Goal: Information Seeking & Learning: Learn about a topic

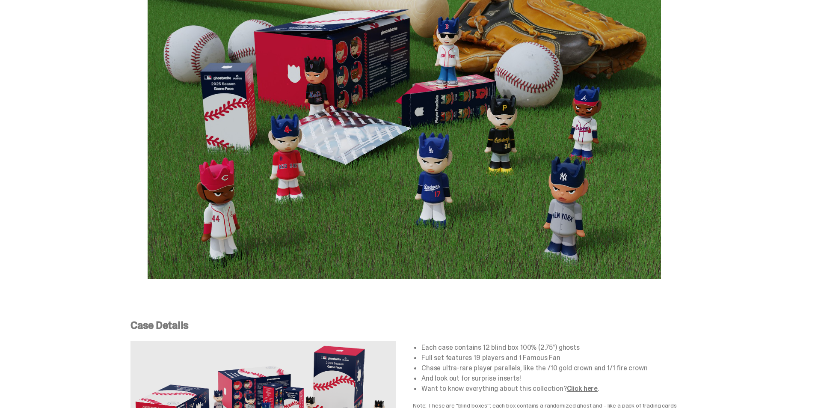
scroll to position [1497, 0]
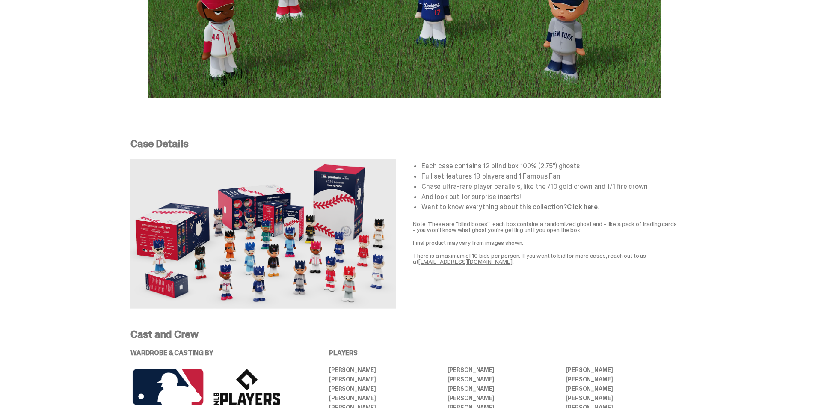
click at [199, 237] on img at bounding box center [262, 233] width 265 height 149
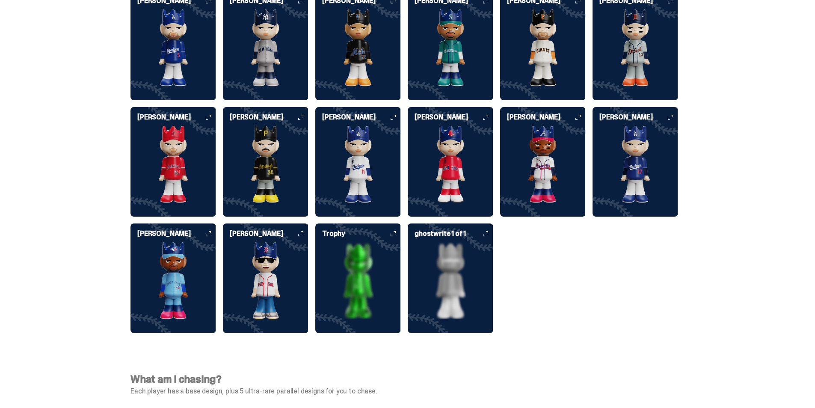
scroll to position [2293, 0]
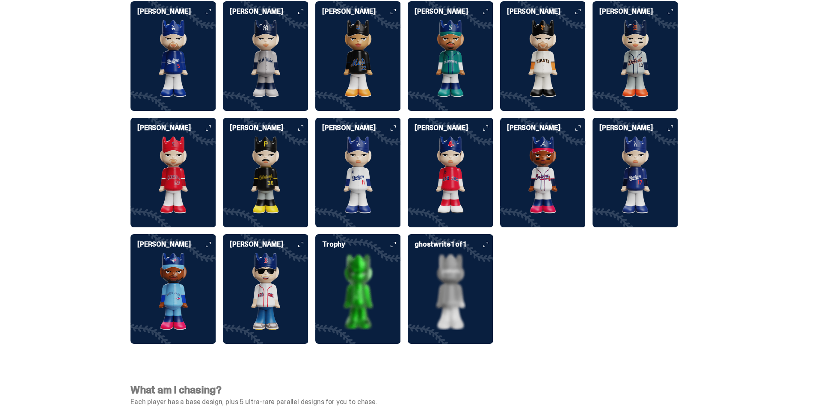
click at [568, 188] on img at bounding box center [543, 174] width 86 height 77
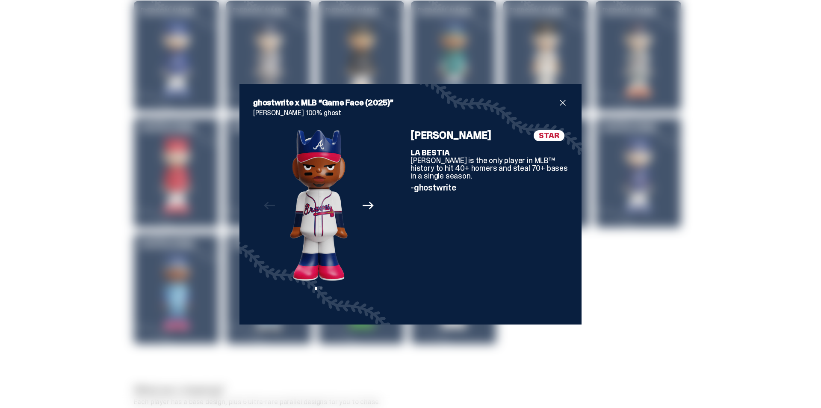
click at [366, 208] on icon "Next" at bounding box center [368, 205] width 11 height 11
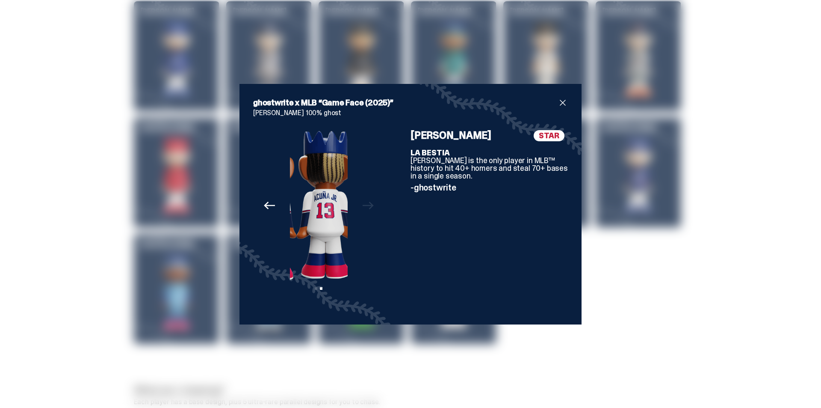
click at [366, 207] on div "Previous Next View slide 1 View slide 2" at bounding box center [318, 220] width 131 height 181
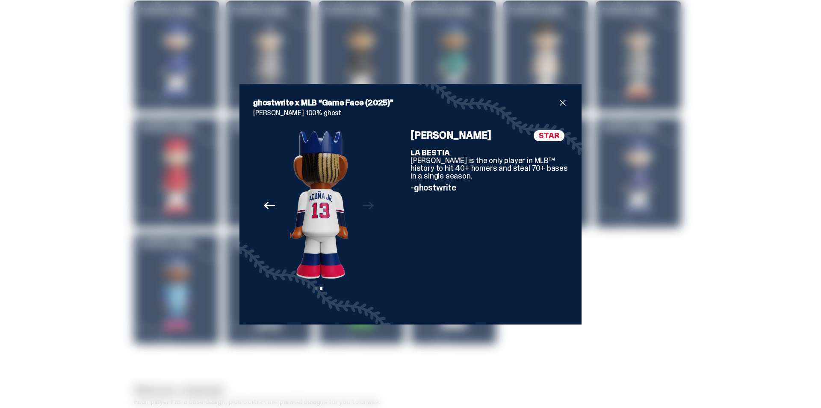
click at [366, 207] on div "Previous Next View slide 1 View slide 2" at bounding box center [318, 220] width 131 height 181
click at [562, 102] on span "close" at bounding box center [563, 103] width 10 height 10
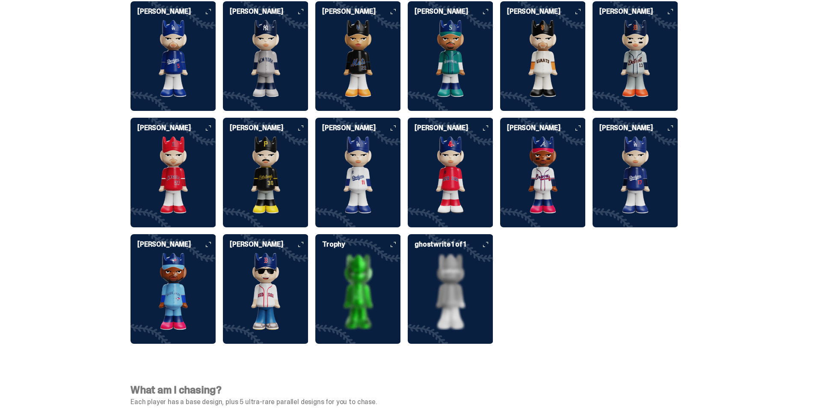
click at [538, 184] on img at bounding box center [543, 174] width 86 height 77
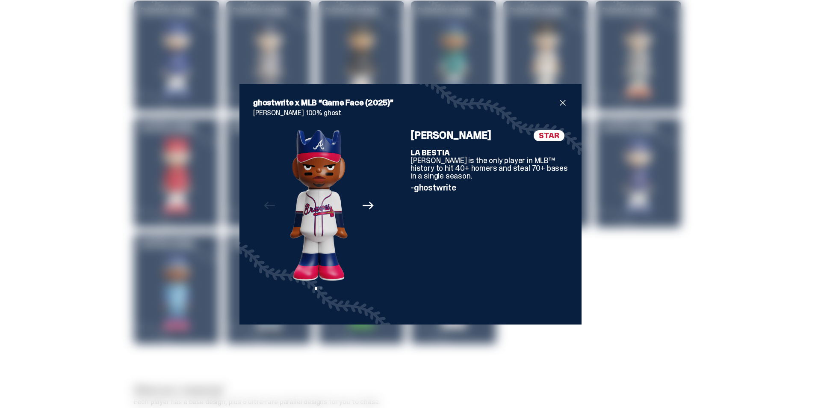
click at [561, 101] on span "close" at bounding box center [563, 103] width 10 height 10
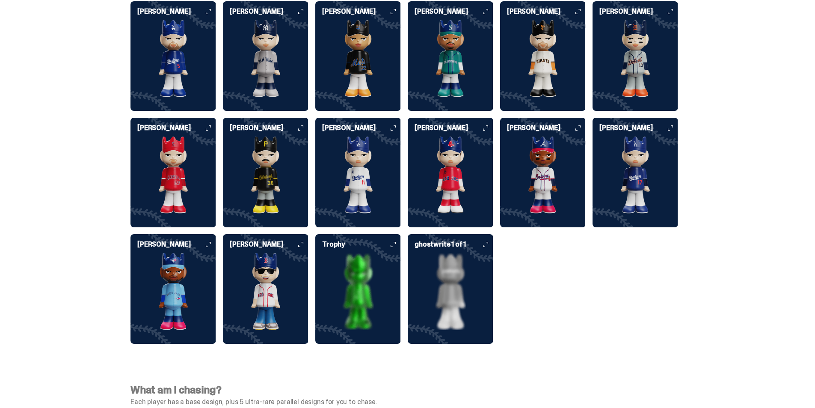
click at [631, 140] on img at bounding box center [636, 174] width 86 height 77
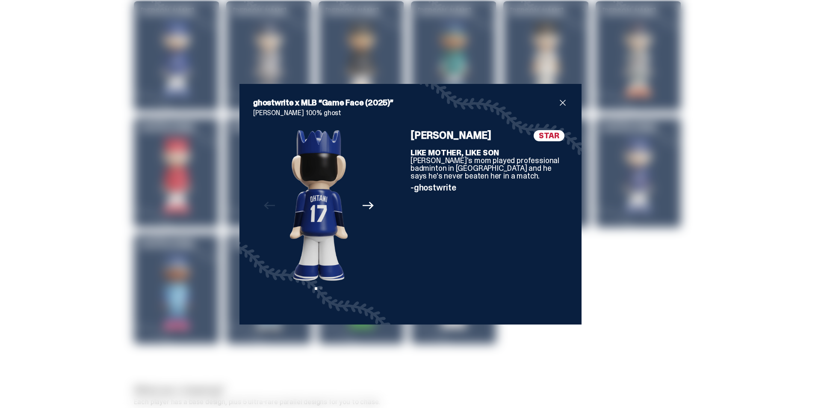
click at [561, 101] on span "close" at bounding box center [563, 103] width 10 height 10
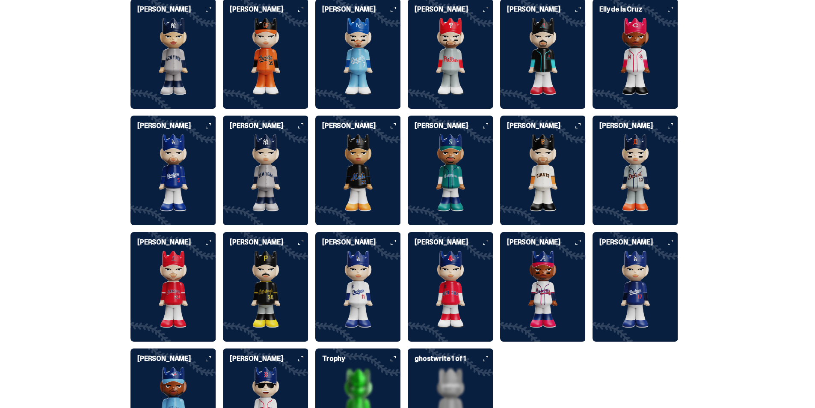
scroll to position [2164, 0]
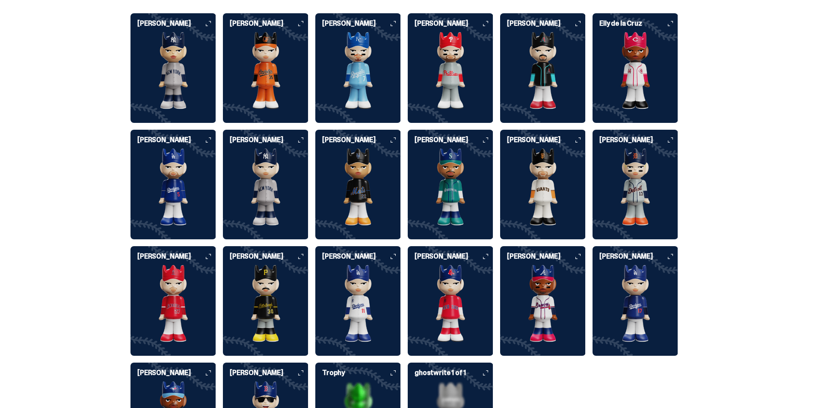
click at [186, 164] on img at bounding box center [173, 186] width 86 height 77
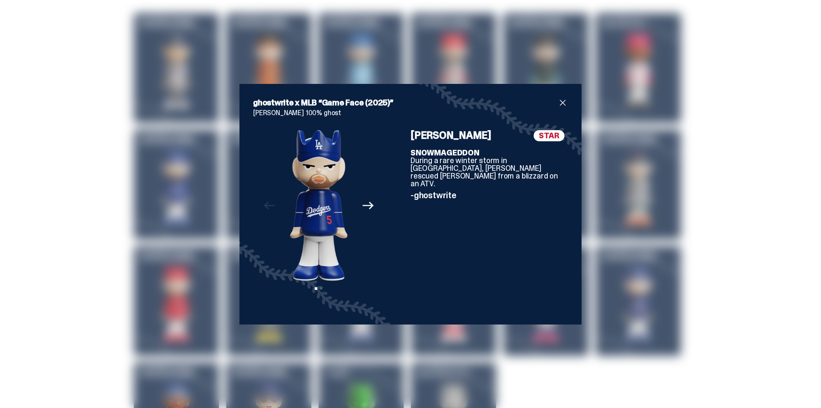
click at [562, 107] on span "close" at bounding box center [563, 103] width 10 height 10
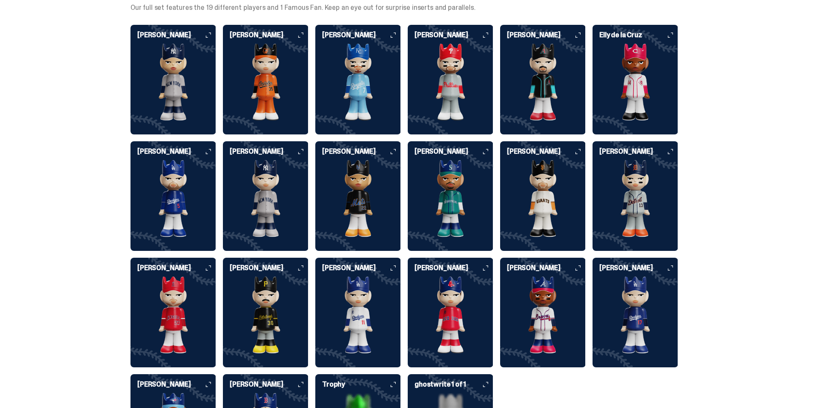
scroll to position [2122, 0]
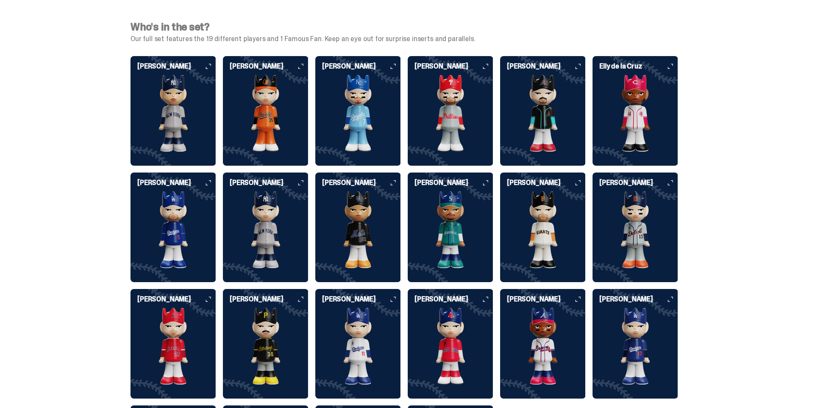
click at [263, 104] on img at bounding box center [266, 113] width 86 height 77
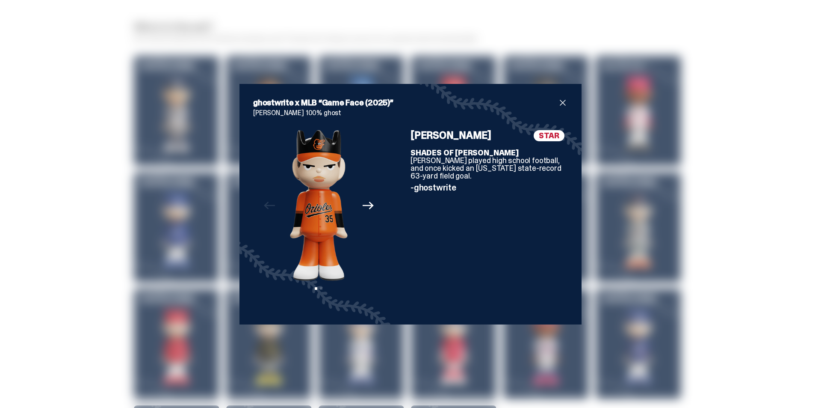
click at [559, 102] on span "close" at bounding box center [563, 103] width 10 height 10
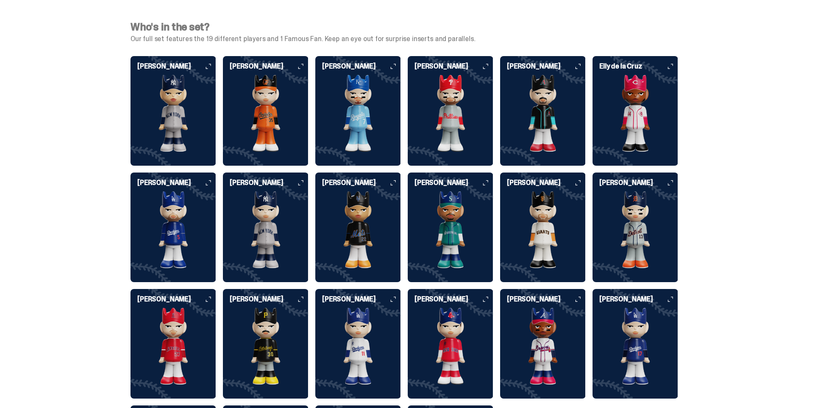
click at [179, 106] on img at bounding box center [173, 113] width 86 height 77
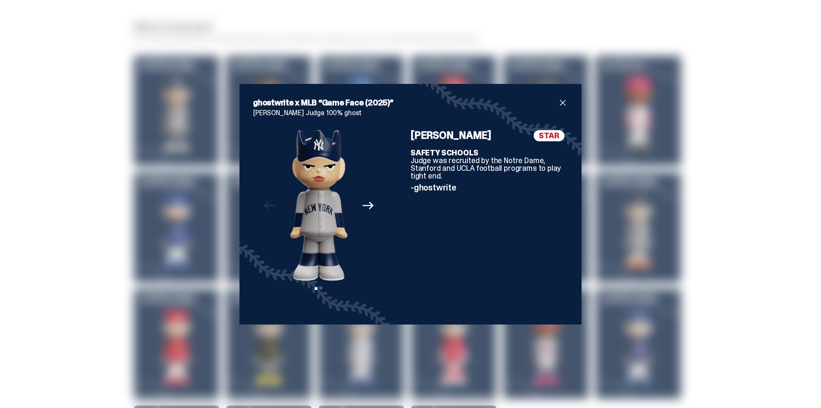
click at [554, 101] on div "ghostwrite x MLB “Game Face (2025)”" at bounding box center [410, 103] width 315 height 10
click at [559, 103] on span "close" at bounding box center [563, 103] width 10 height 10
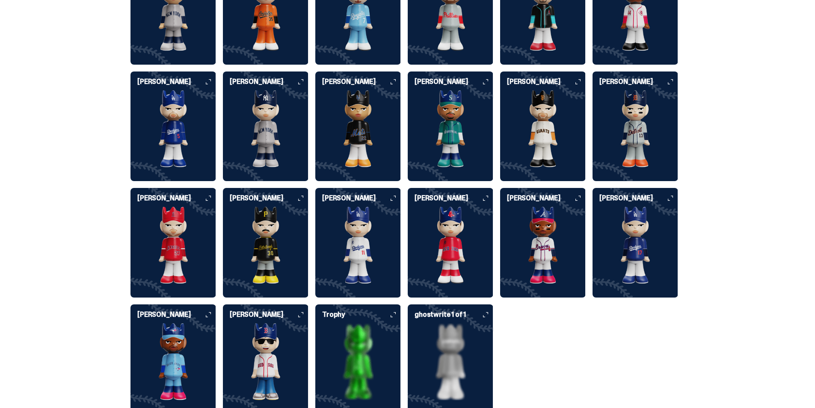
scroll to position [2250, 0]
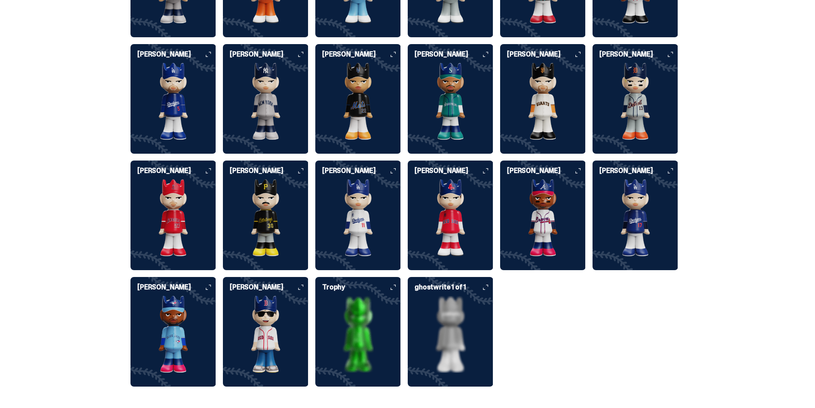
click at [346, 296] on img at bounding box center [358, 334] width 86 height 77
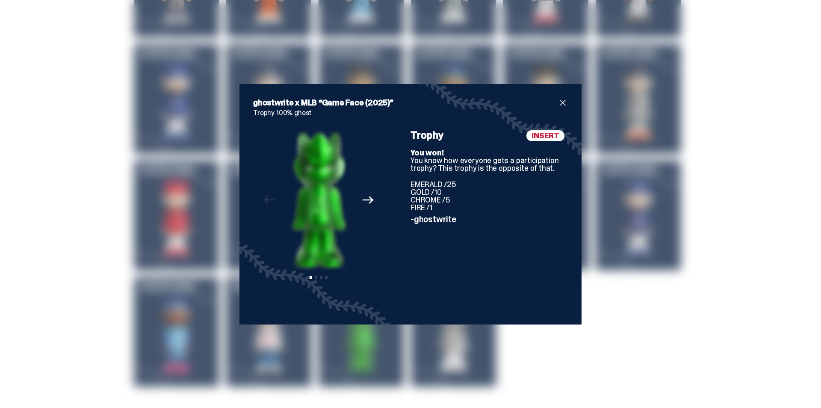
click at [563, 99] on span "close" at bounding box center [563, 103] width 10 height 10
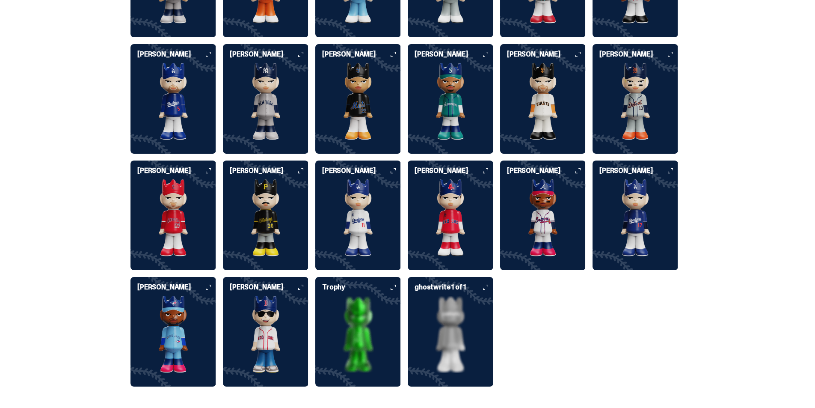
click at [348, 299] on img at bounding box center [358, 334] width 86 height 77
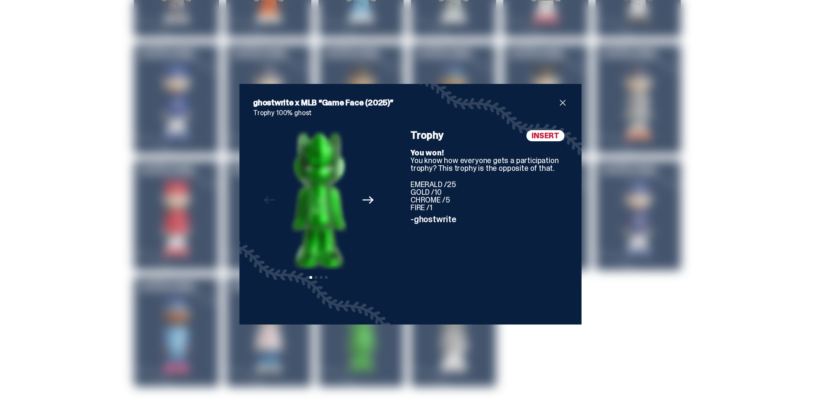
click at [365, 197] on icon "Next" at bounding box center [368, 199] width 11 height 11
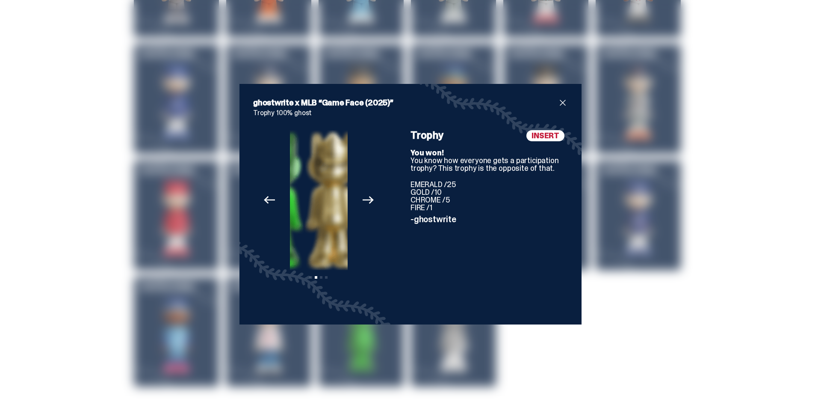
click at [365, 197] on icon "Next" at bounding box center [368, 199] width 11 height 11
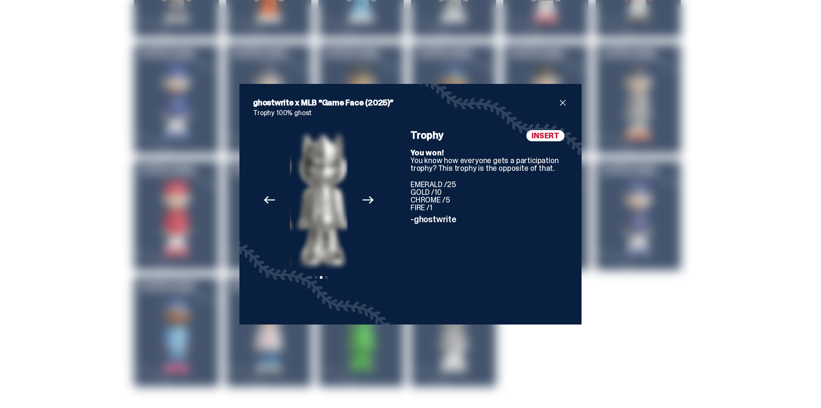
click at [563, 103] on span "close" at bounding box center [563, 103] width 10 height 10
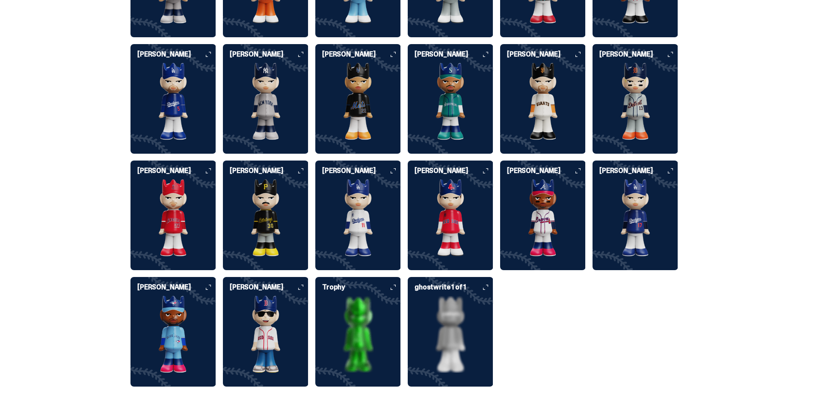
click at [485, 324] on img at bounding box center [451, 334] width 86 height 77
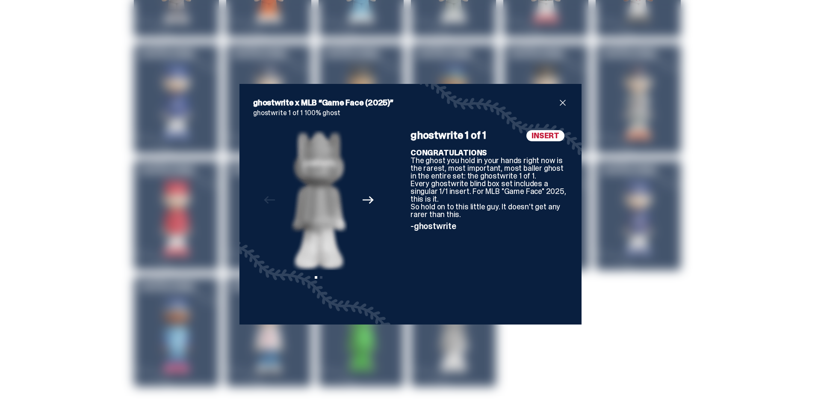
click at [561, 103] on span "close" at bounding box center [563, 103] width 10 height 10
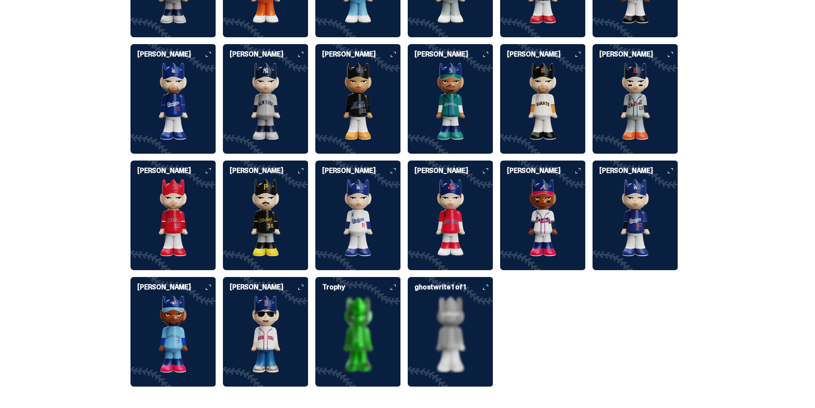
click at [439, 219] on img at bounding box center [451, 217] width 86 height 77
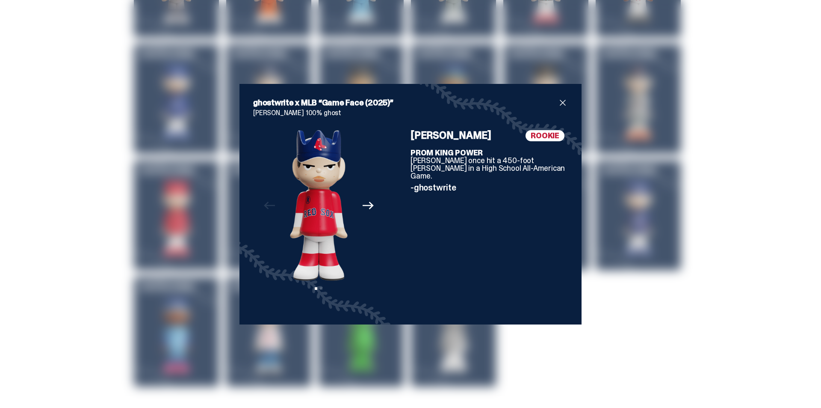
click at [551, 96] on div "ghostwrite x MLB “Game Face (2025)” [PERSON_NAME] 100% ghost Previous Next View…" at bounding box center [411, 204] width 342 height 240
click at [566, 101] on div "ghostwrite x MLB “Game Face (2025)” [PERSON_NAME] 100% ghost Previous Next View…" at bounding box center [411, 204] width 342 height 240
click at [558, 102] on span "close" at bounding box center [563, 103] width 10 height 10
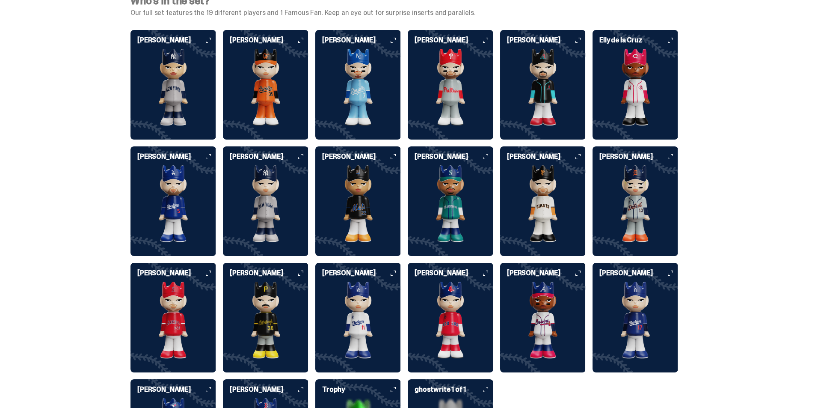
scroll to position [2140, 0]
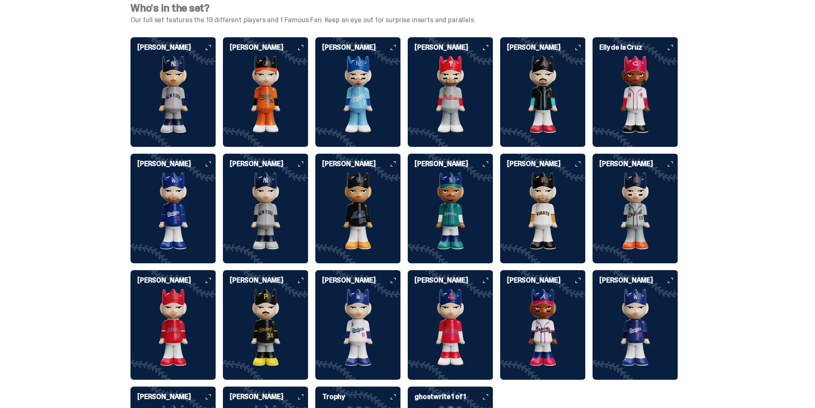
click at [667, 214] on img at bounding box center [636, 210] width 86 height 77
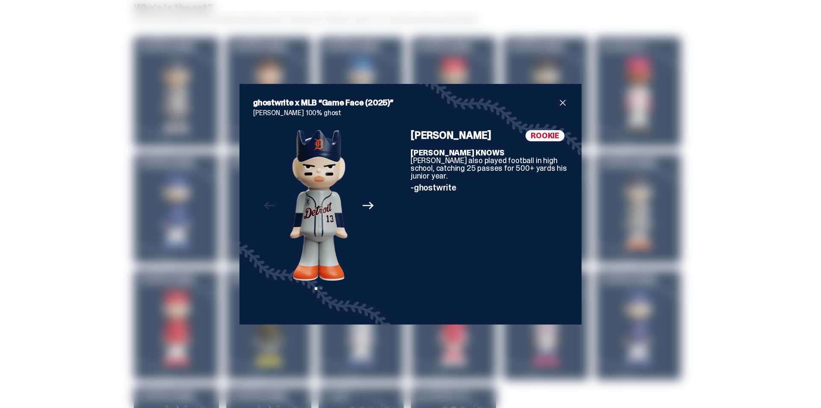
click at [561, 95] on div "ghostwrite x MLB “Game Face (2025)” [PERSON_NAME] 100% ghost Previous Next View…" at bounding box center [411, 204] width 342 height 240
click at [560, 101] on span "close" at bounding box center [563, 103] width 10 height 10
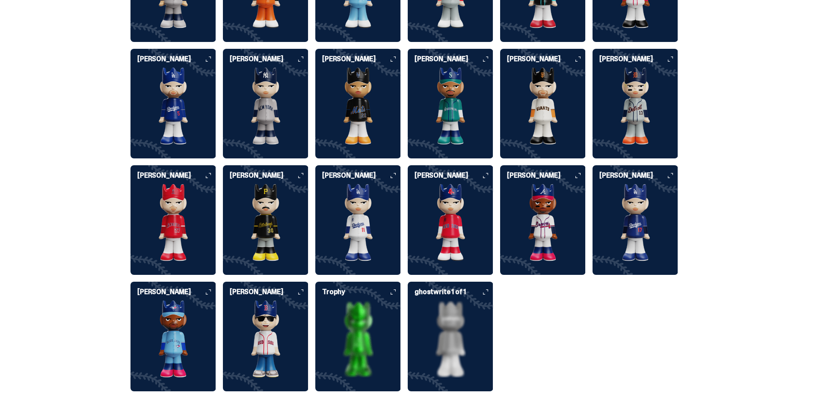
scroll to position [2312, 0]
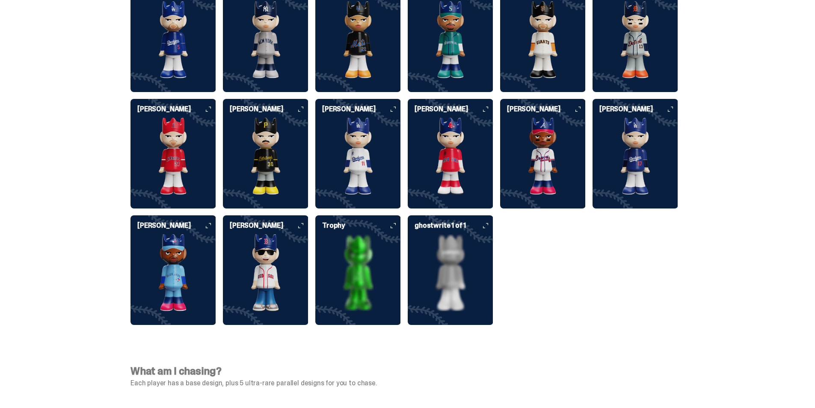
click at [366, 258] on img at bounding box center [358, 272] width 86 height 77
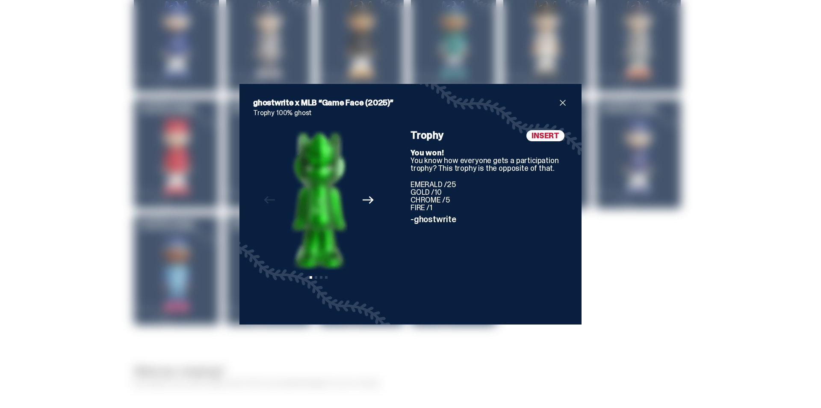
click at [562, 100] on span "close" at bounding box center [563, 103] width 10 height 10
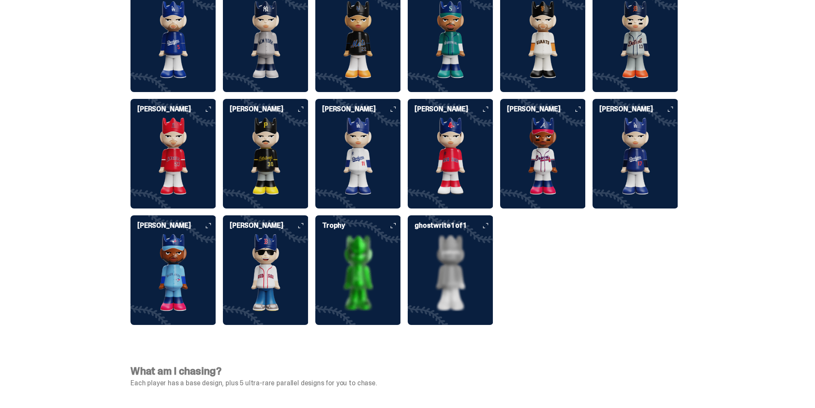
click at [451, 243] on img at bounding box center [451, 272] width 86 height 77
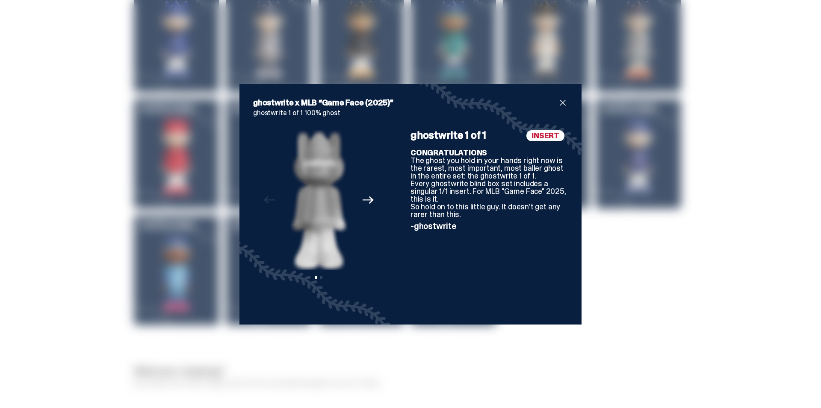
click at [363, 199] on icon "Next" at bounding box center [368, 200] width 11 height 8
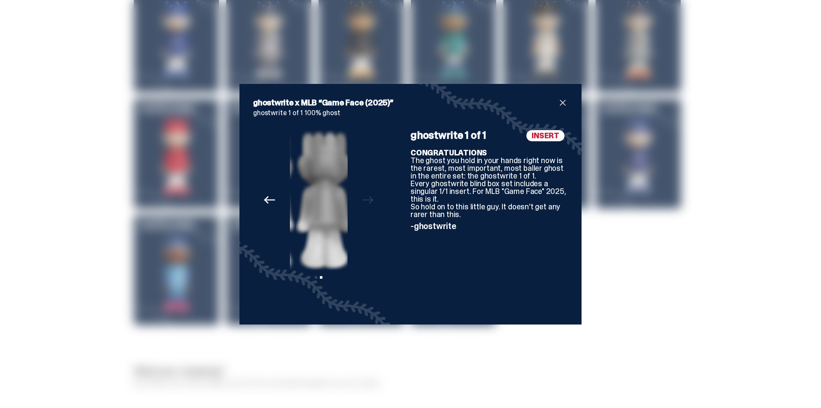
click at [362, 199] on div "Previous Next View slide 1 View slide 2" at bounding box center [318, 220] width 131 height 181
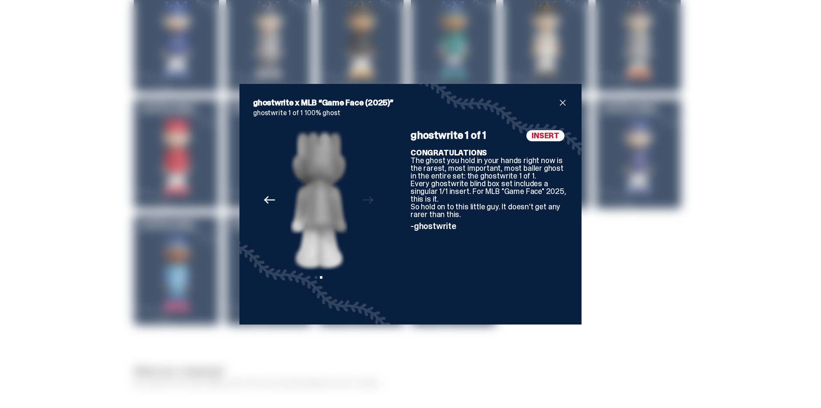
click at [560, 103] on span "close" at bounding box center [563, 103] width 10 height 10
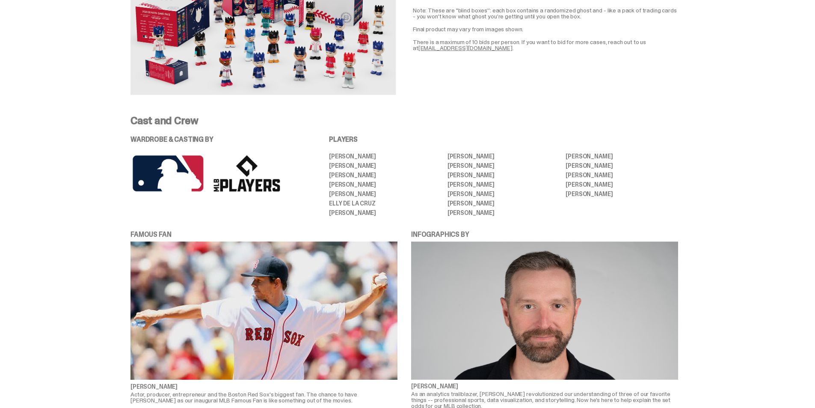
scroll to position [0, 0]
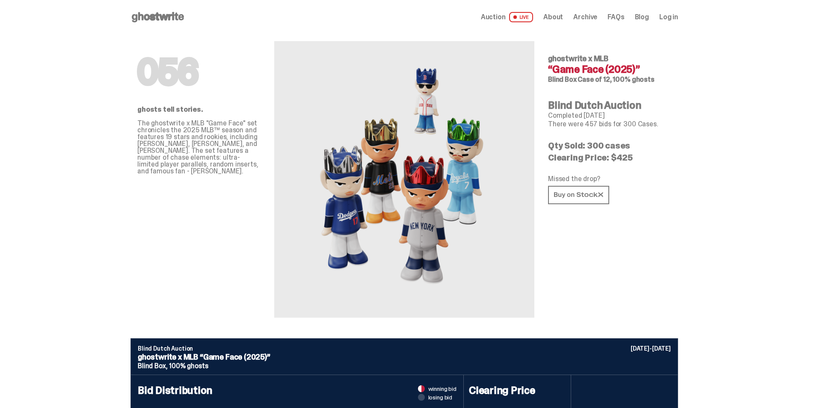
drag, startPoint x: 743, startPoint y: 54, endPoint x: 524, endPoint y: 20, distance: 221.6
click at [524, 20] on span "LIVE" at bounding box center [521, 17] width 24 height 10
